Goal: Find specific page/section: Find specific page/section

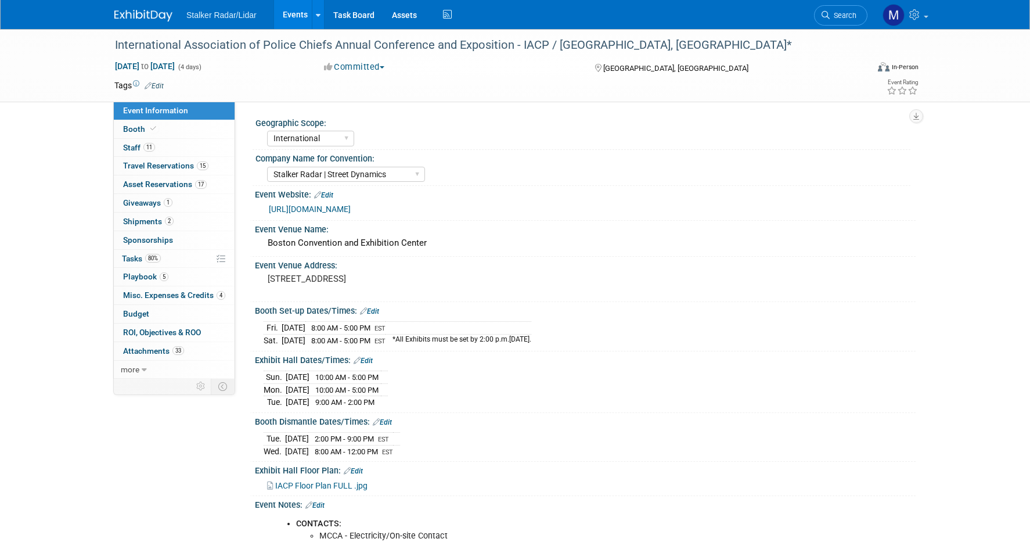
select select "International"
select select "Stalker Radar | Street Dynamics"
click at [285, 15] on link "Events" at bounding box center [295, 14] width 42 height 29
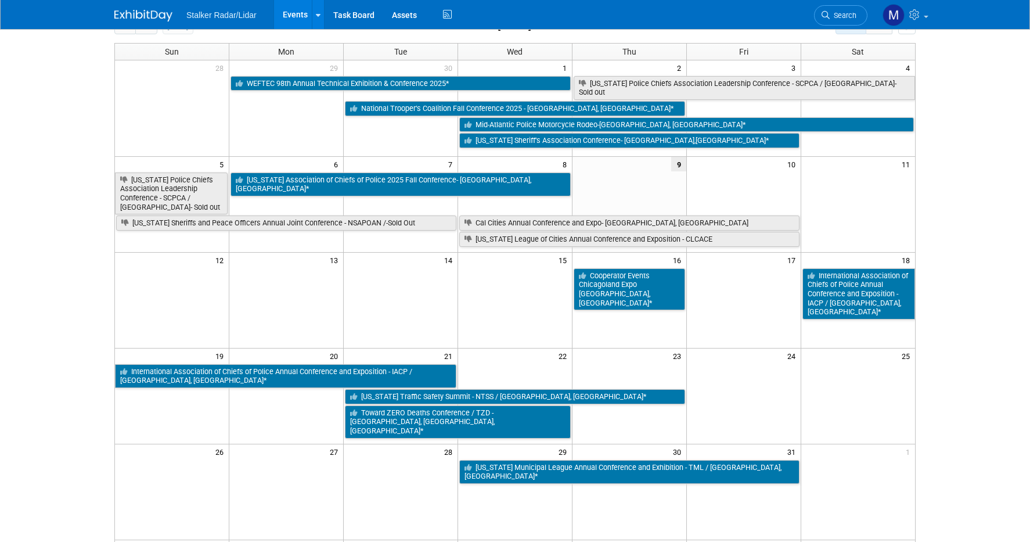
scroll to position [232, 0]
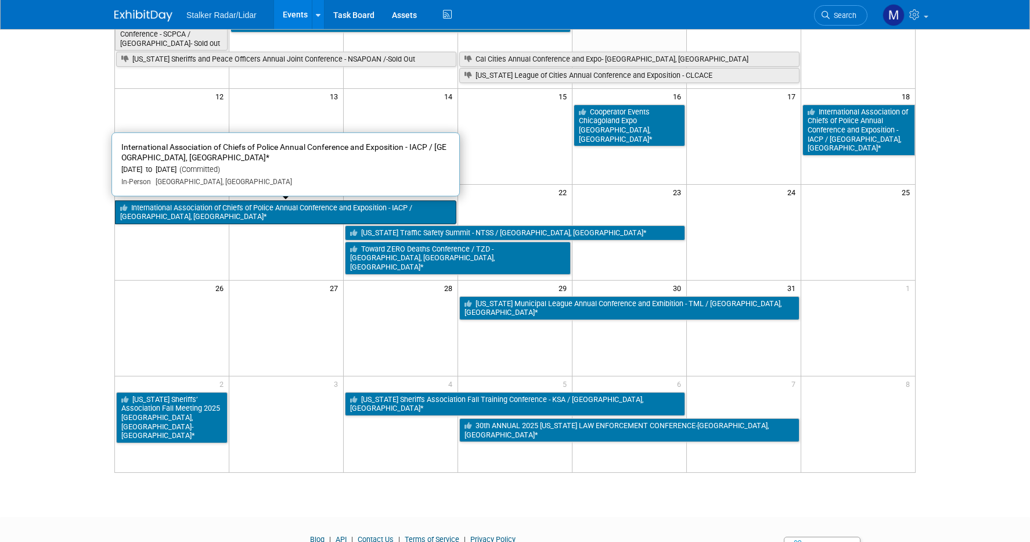
click at [261, 206] on link "International Association of Chiefs of Police Annual Conference and Exposition …" at bounding box center [285, 212] width 341 height 24
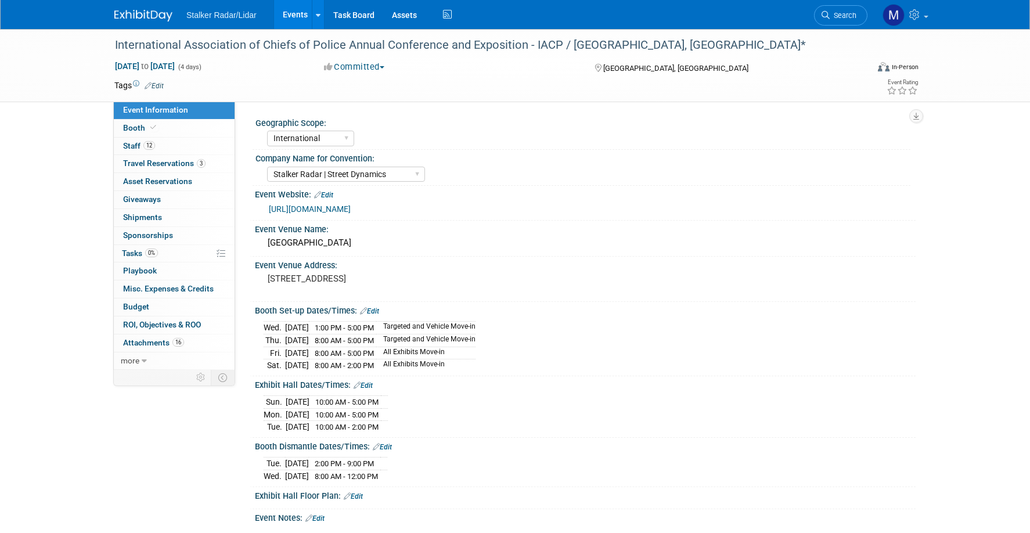
select select "International"
select select "Stalker Radar | Street Dynamics"
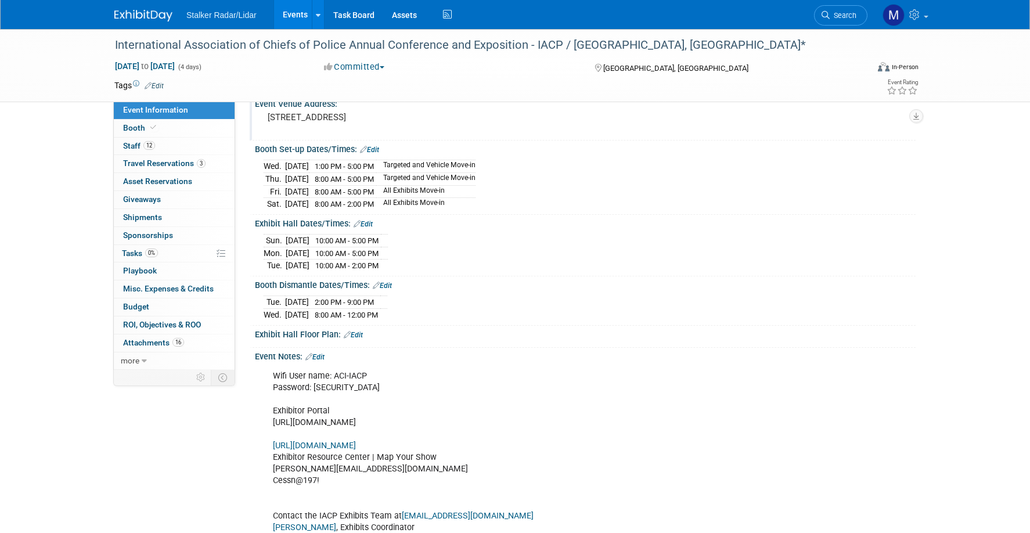
scroll to position [174, 0]
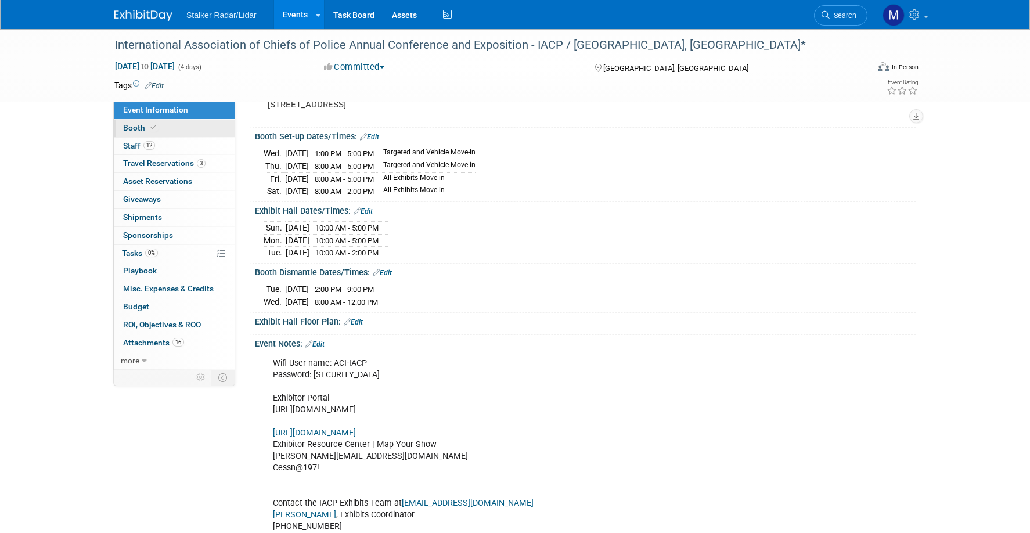
click at [138, 124] on link "Booth" at bounding box center [174, 128] width 121 height 17
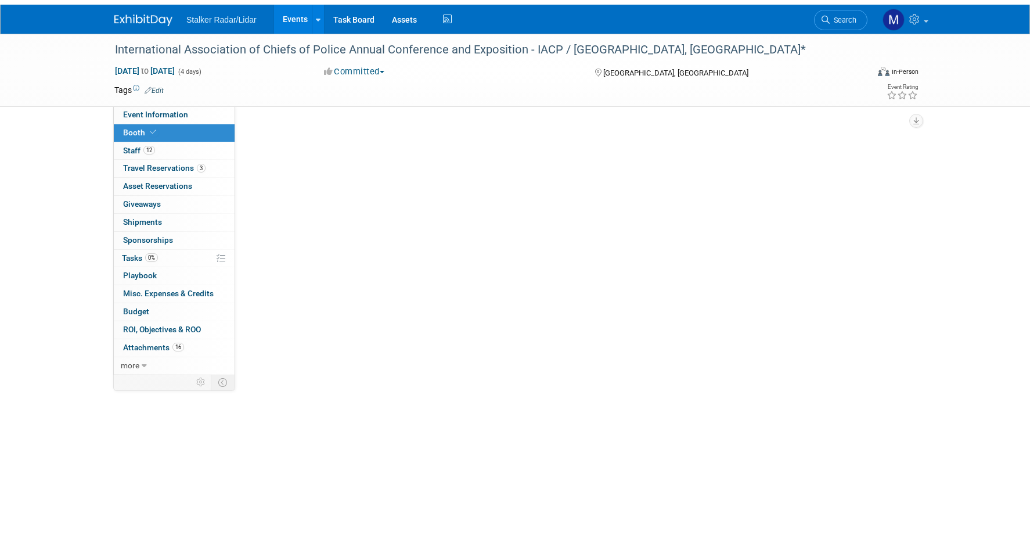
scroll to position [0, 0]
